Goal: Find specific page/section: Find specific page/section

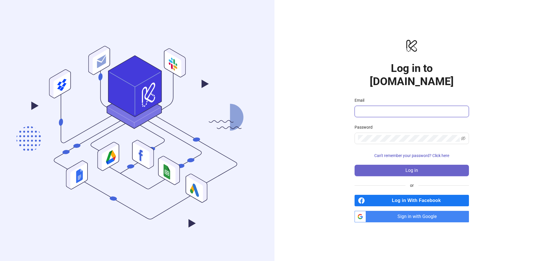
type input "**********"
click at [389, 167] on button "Log in" at bounding box center [412, 170] width 114 height 11
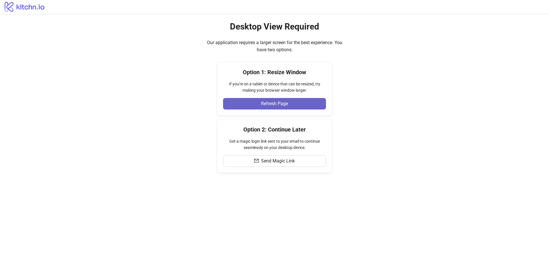
click at [292, 101] on button "Refresh Page" at bounding box center [274, 103] width 103 height 11
